Goal: Information Seeking & Learning: Learn about a topic

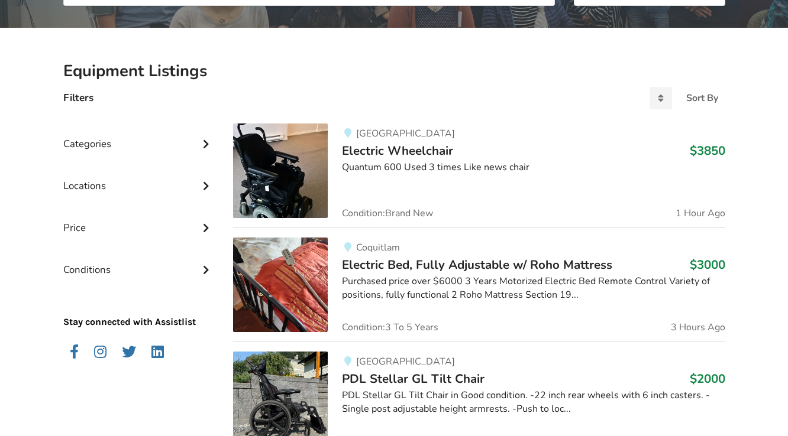
scroll to position [298, 0]
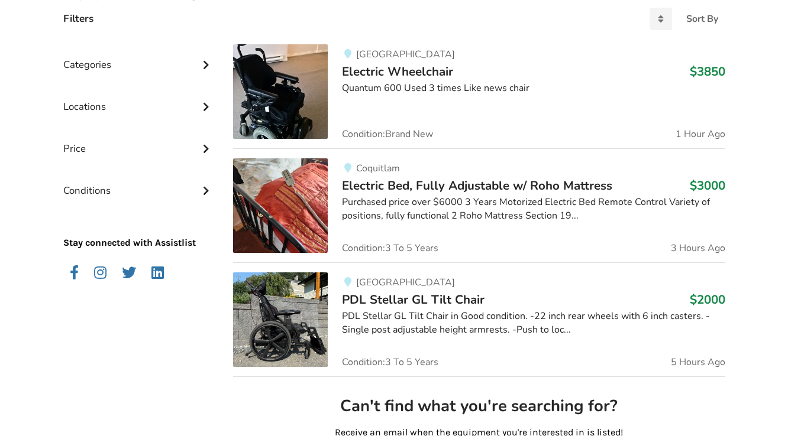
click at [426, 187] on span "Electric Bed, Fully Adjustable w/ Roho Mattress" at bounding box center [477, 185] width 270 height 17
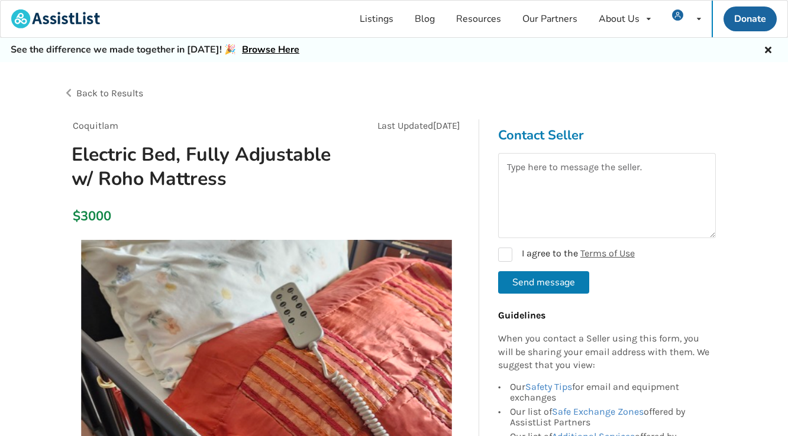
click at [98, 96] on span "Back to Results" at bounding box center [109, 93] width 67 height 11
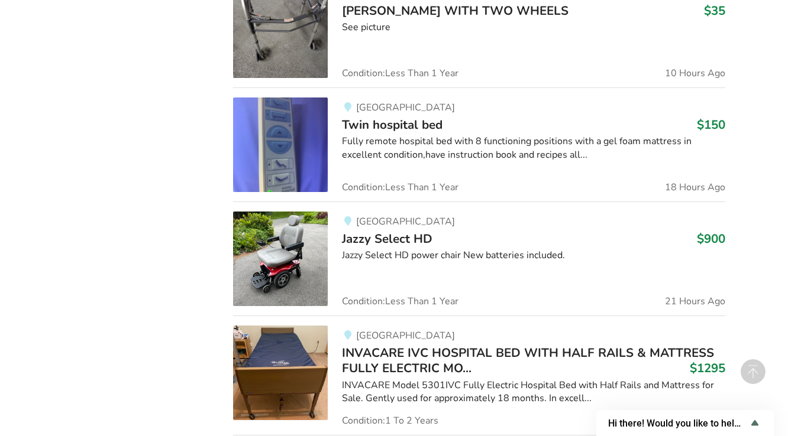
scroll to position [2427, 0]
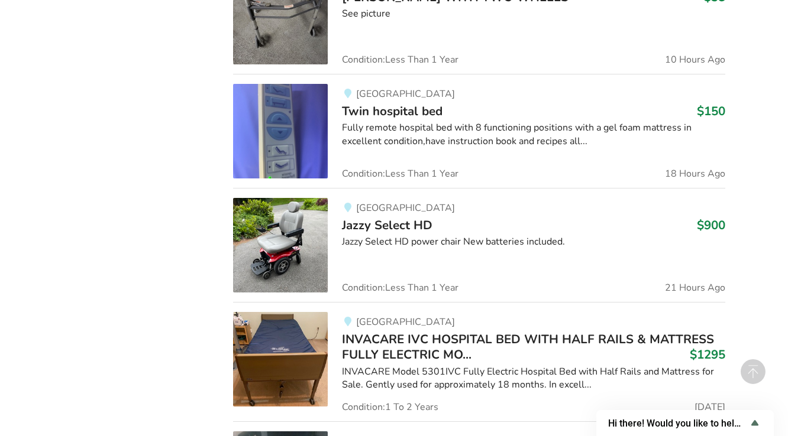
click at [380, 108] on span "Twin hospital bed" at bounding box center [392, 111] width 101 height 17
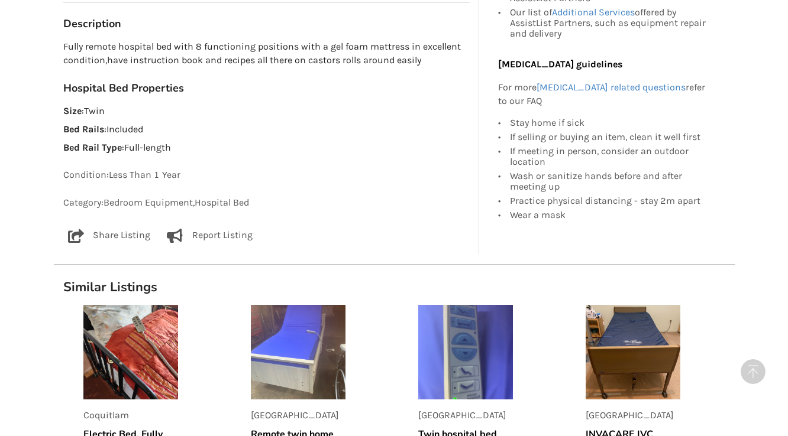
scroll to position [710, 0]
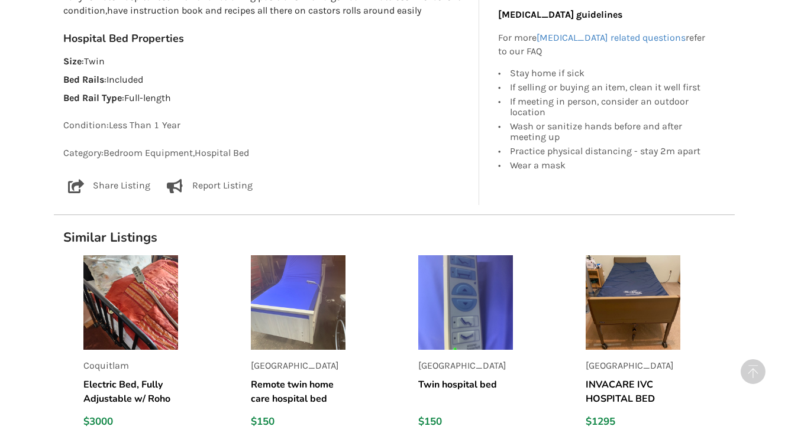
click at [296, 379] on h5 "Remote twin home care hospital bed" at bounding box center [298, 392] width 95 height 28
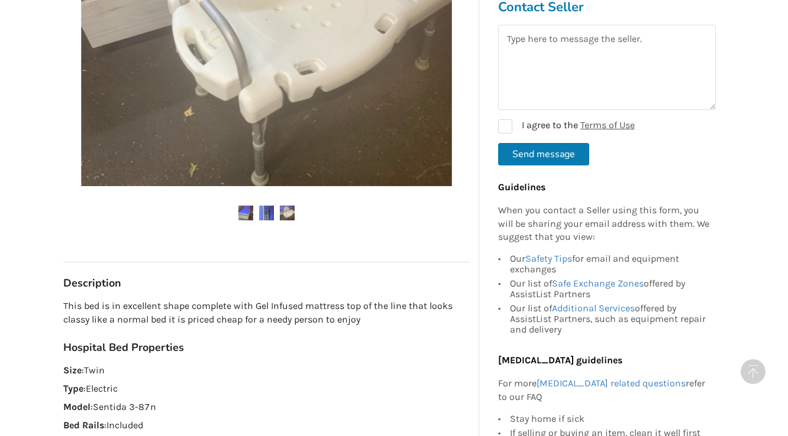
scroll to position [552, 0]
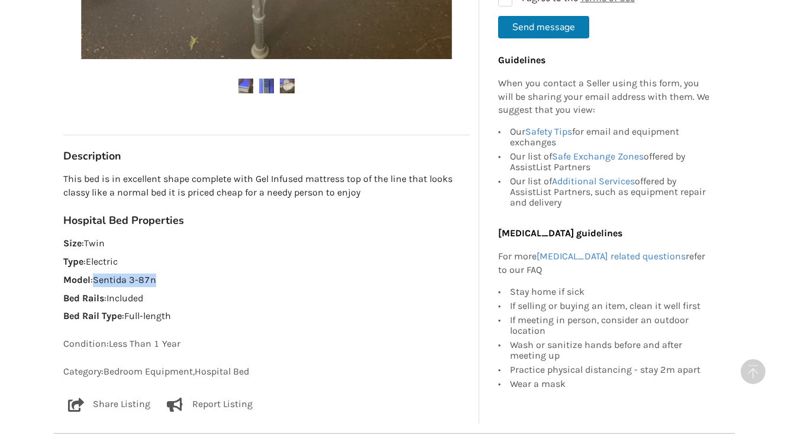
drag, startPoint x: 96, startPoint y: 279, endPoint x: 164, endPoint y: 278, distance: 68.0
click at [164, 278] on p "Model : Sentida 3-87n" at bounding box center [266, 281] width 406 height 14
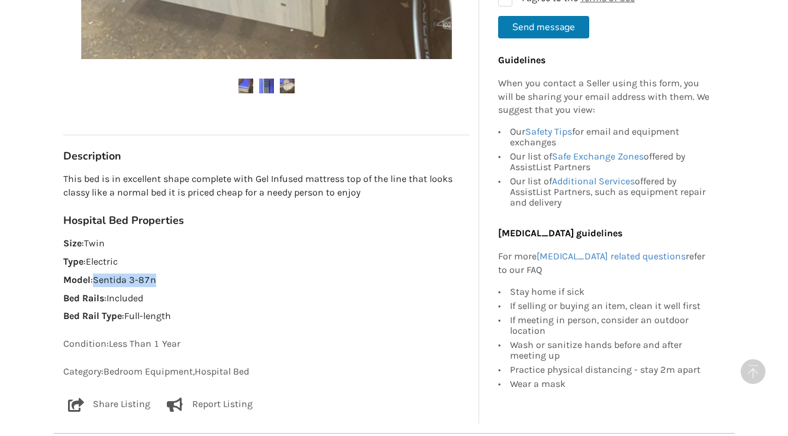
copy p "Sentida 3-87n"
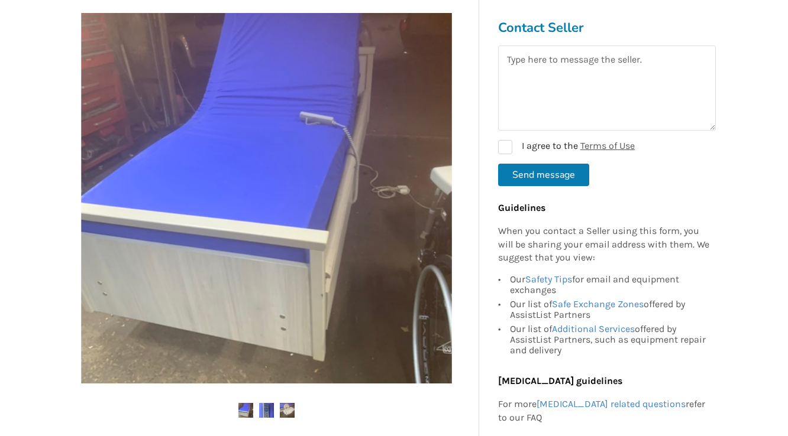
scroll to position [237, 0]
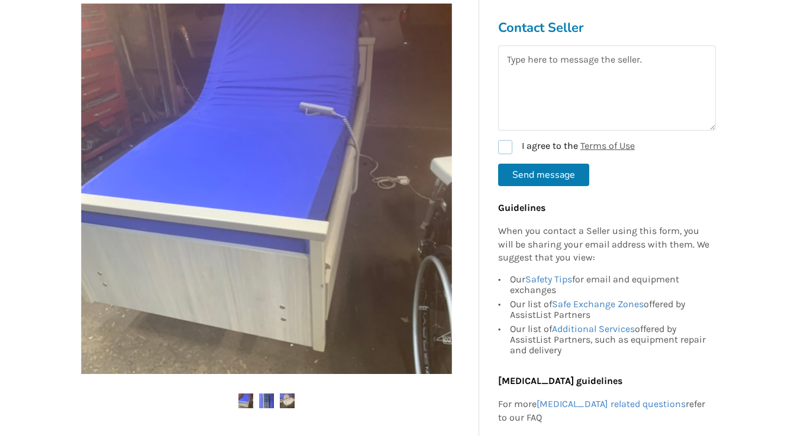
click at [506, 144] on label "I agree to the Terms of Use" at bounding box center [566, 147] width 137 height 14
checkbox input "true"
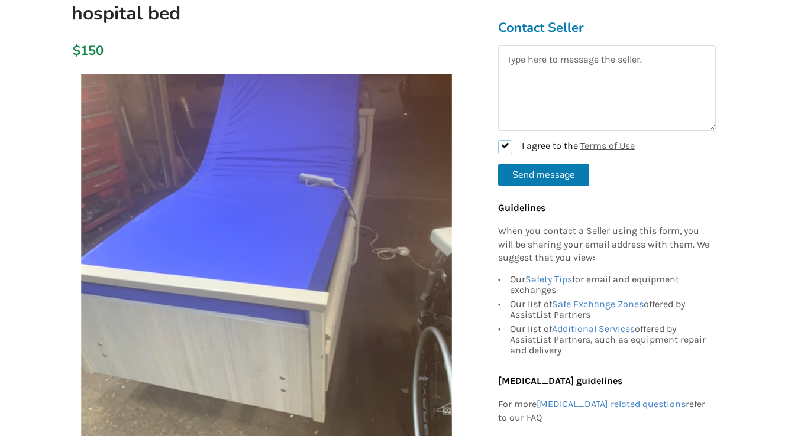
scroll to position [79, 0]
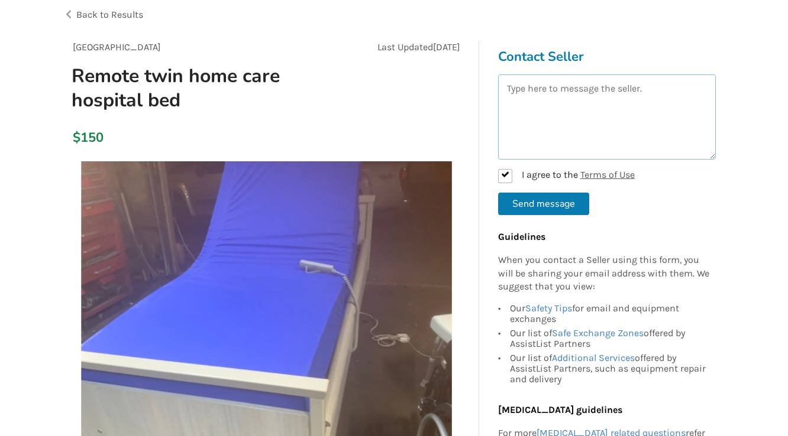
click at [509, 88] on textarea at bounding box center [607, 117] width 218 height 85
